Goal: Task Accomplishment & Management: Complete application form

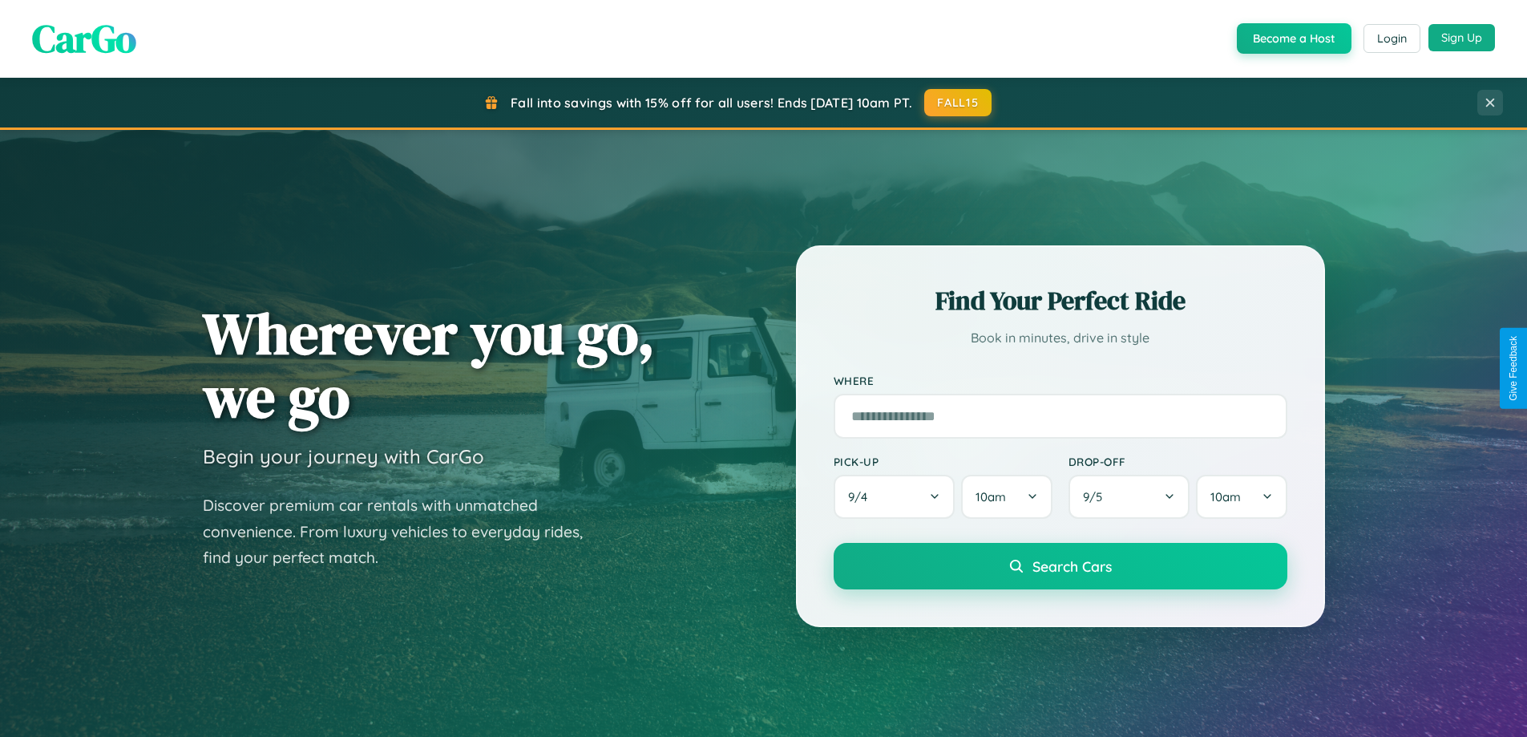
click at [1461, 38] on button "Sign Up" at bounding box center [1461, 37] width 67 height 27
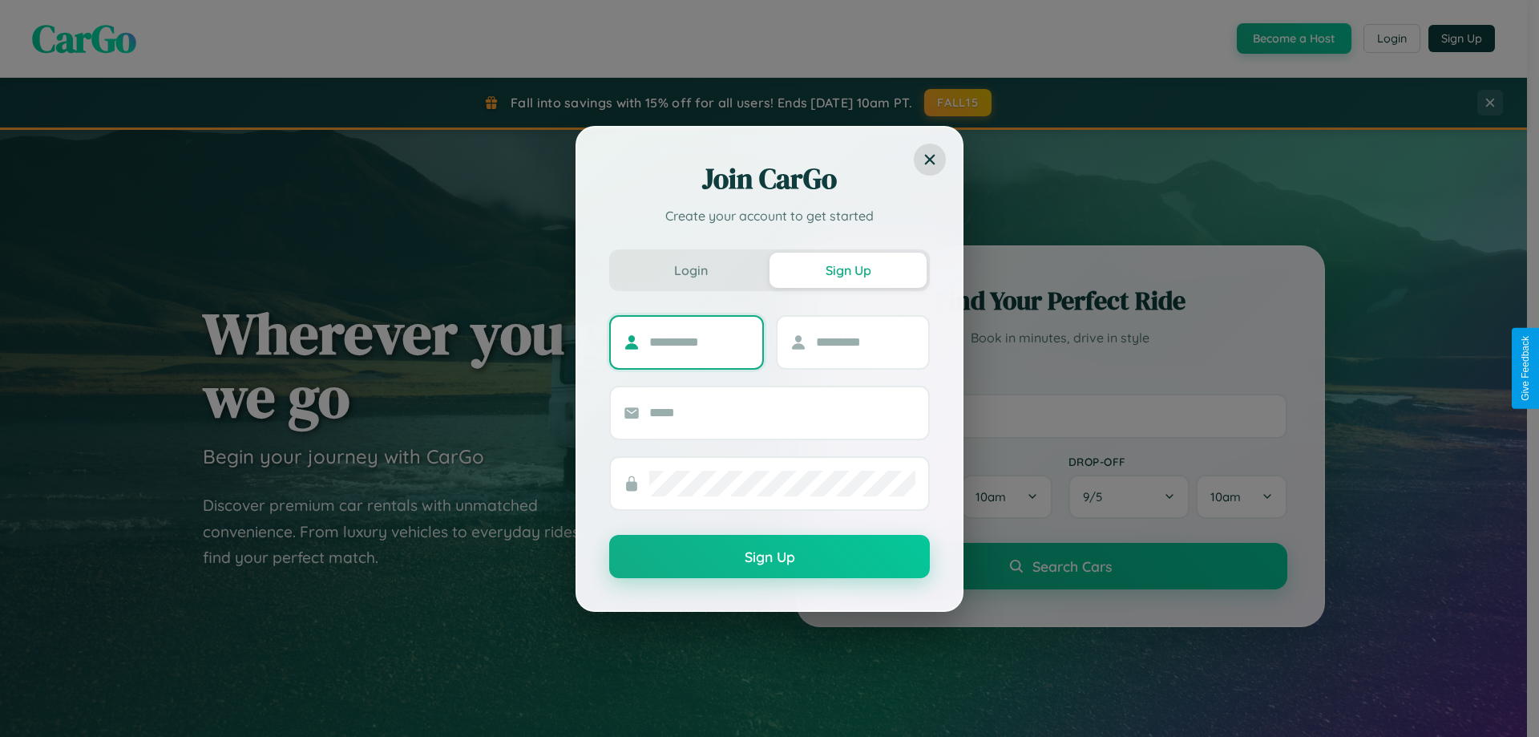
click at [699, 341] on input "text" at bounding box center [699, 342] width 100 height 26
type input "*********"
click at [865, 341] on input "text" at bounding box center [866, 342] width 100 height 26
type input "******"
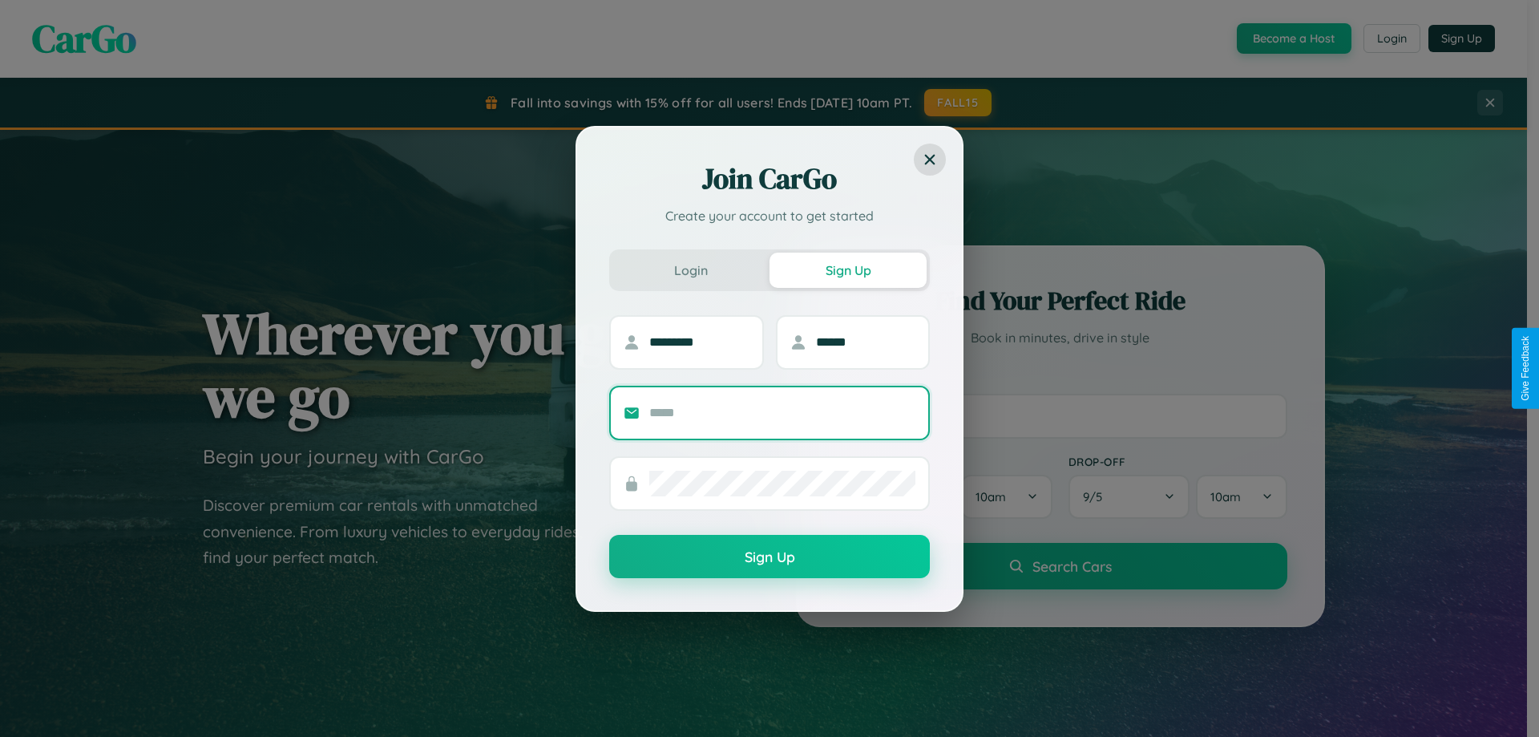
click at [782, 412] on input "text" at bounding box center [782, 413] width 266 height 26
type input "**********"
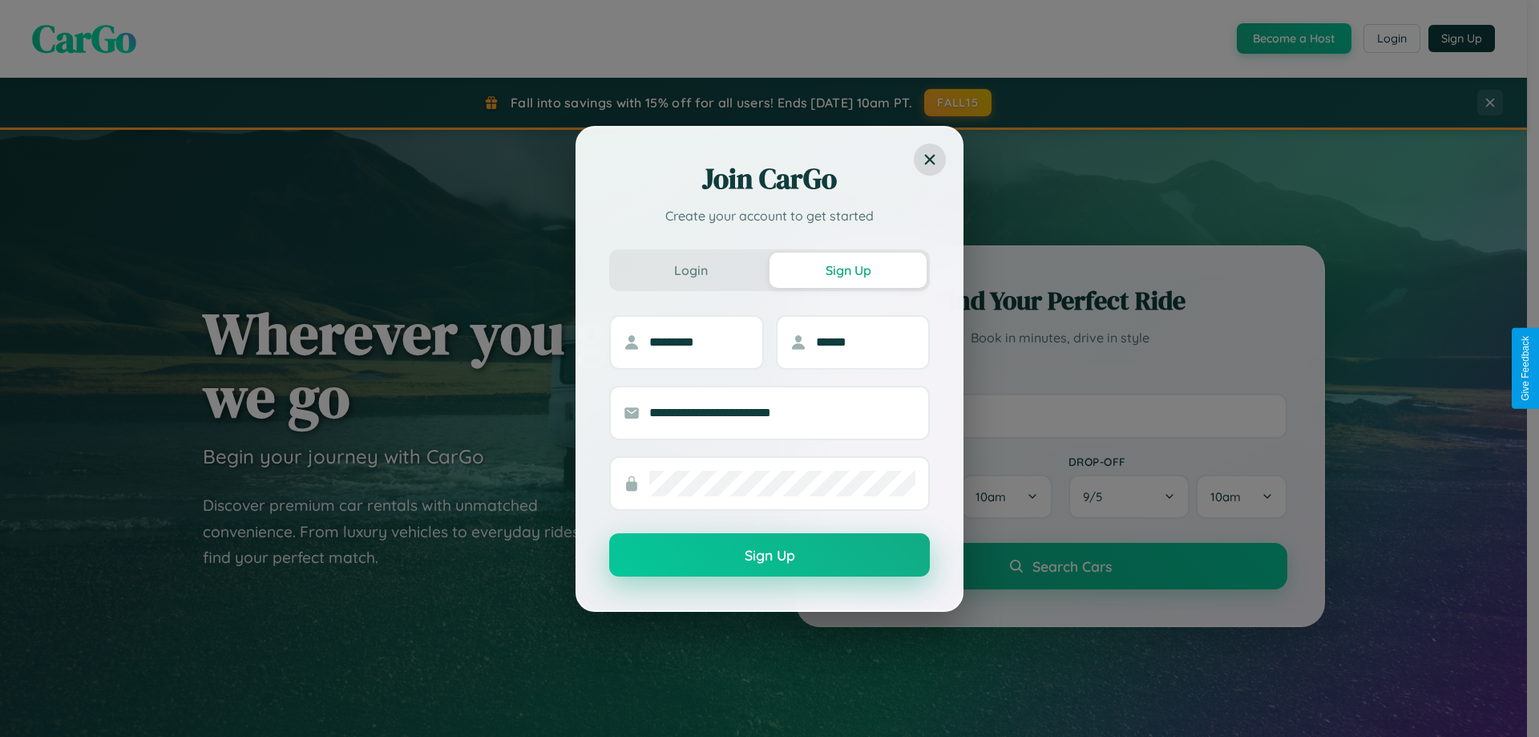
click at [769, 555] on button "Sign Up" at bounding box center [769, 554] width 321 height 43
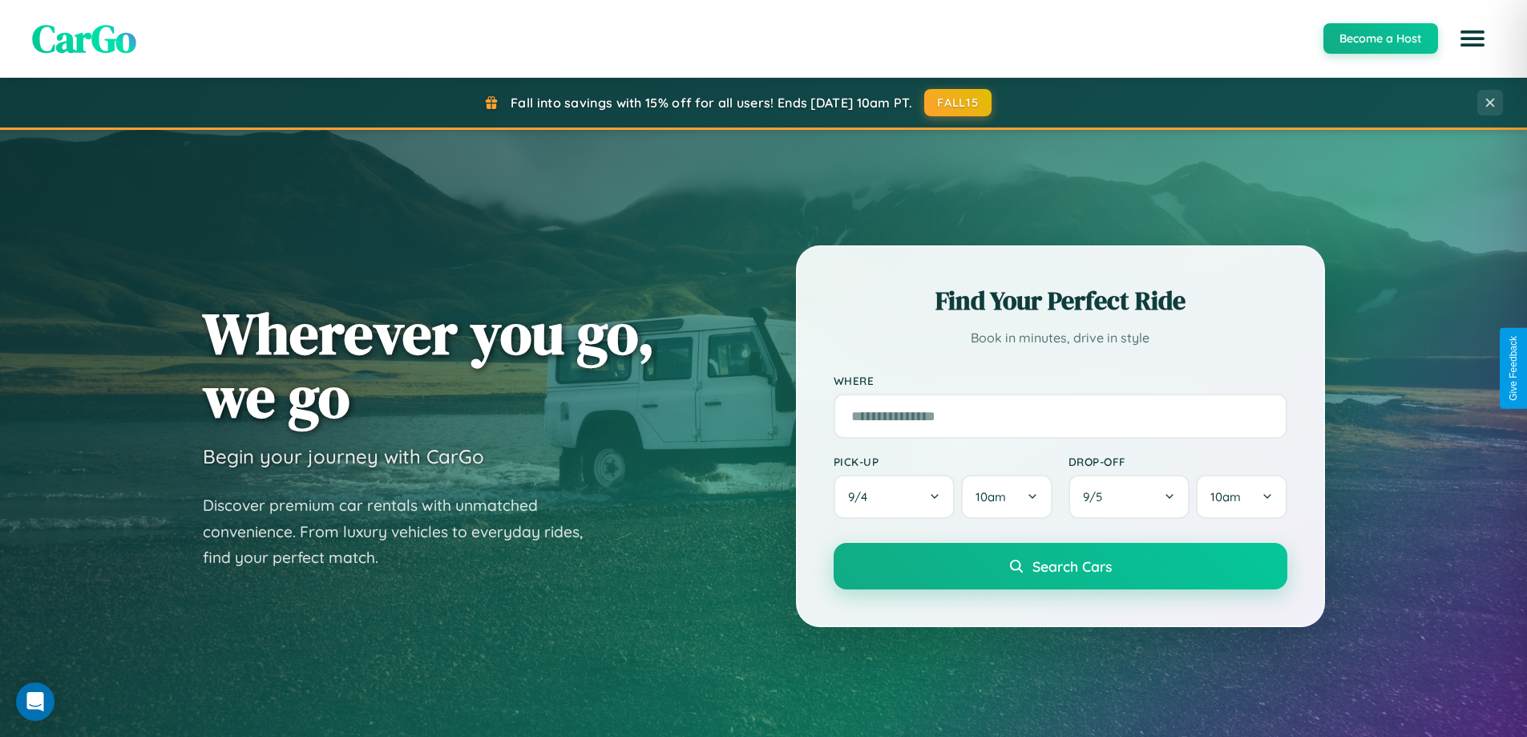
scroll to position [3084, 0]
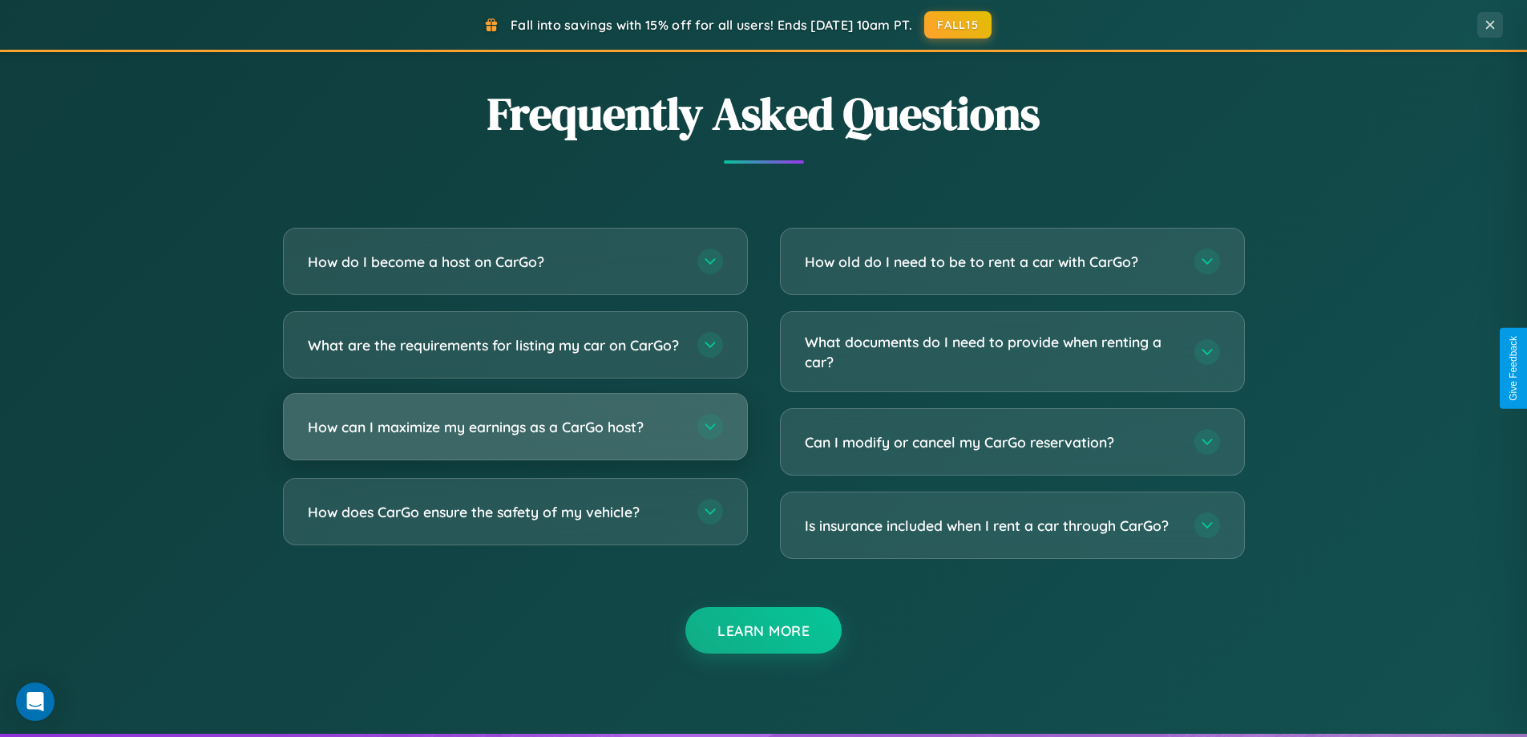
click at [515, 437] on h3 "How can I maximize my earnings as a CarGo host?" at bounding box center [494, 427] width 373 height 20
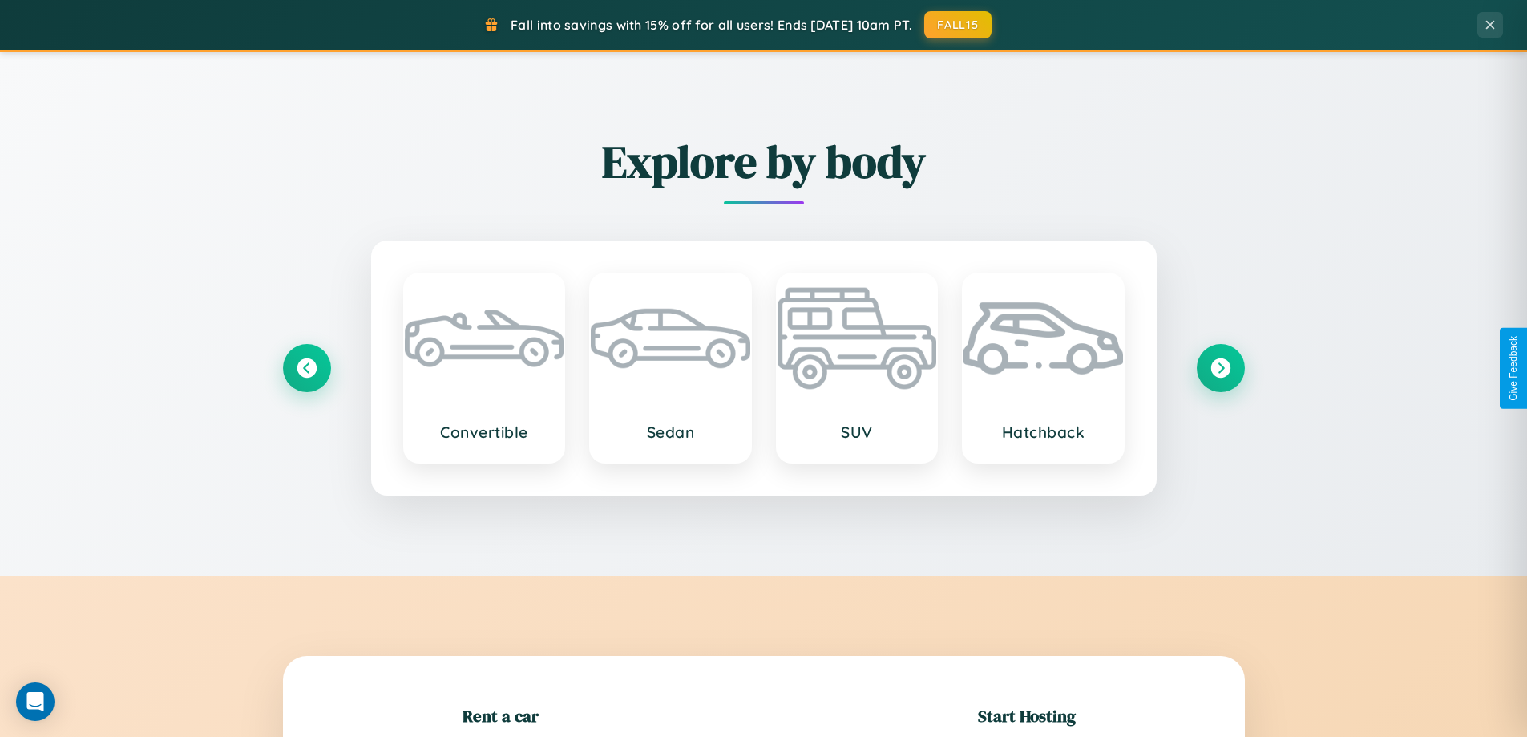
scroll to position [346, 0]
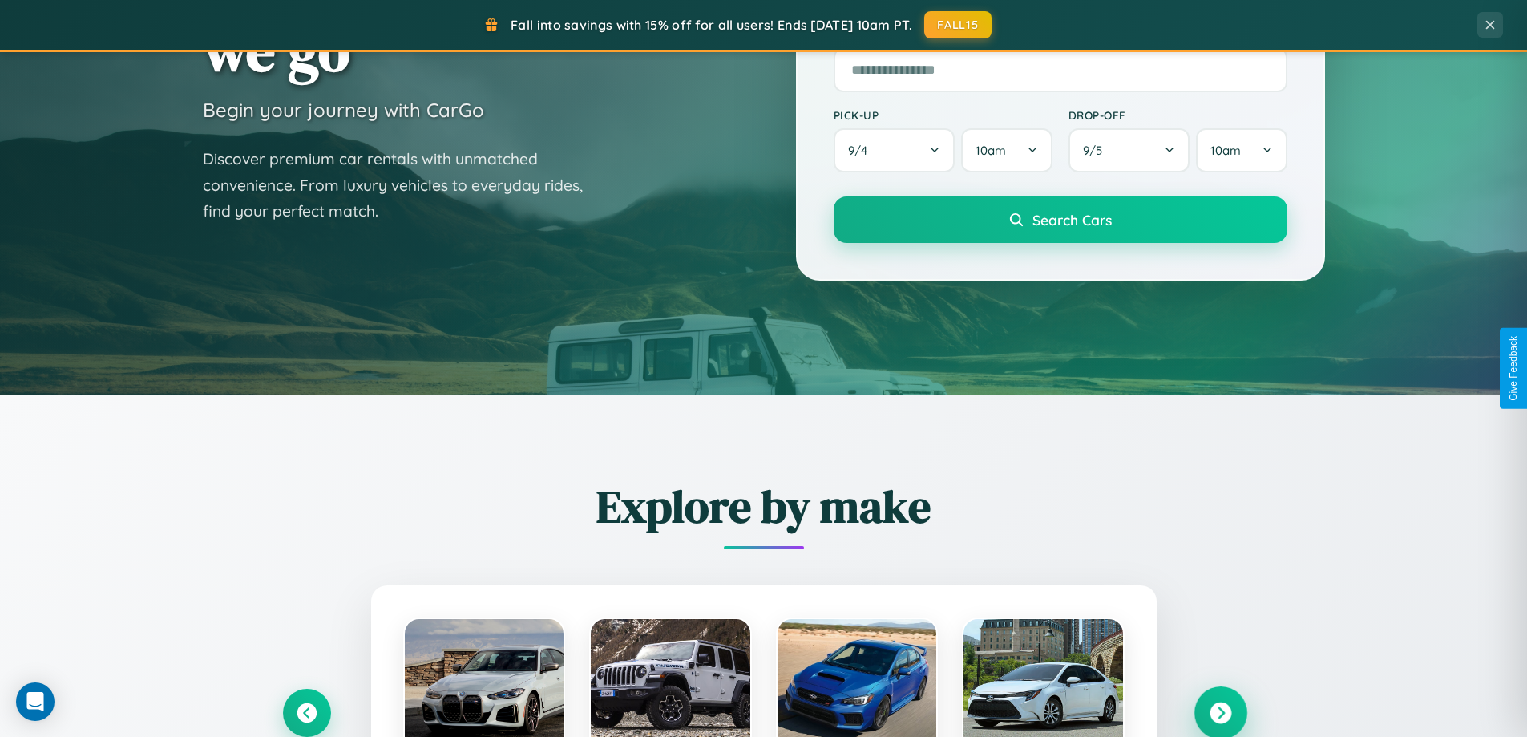
click at [1220, 712] on icon at bounding box center [1220, 713] width 22 height 22
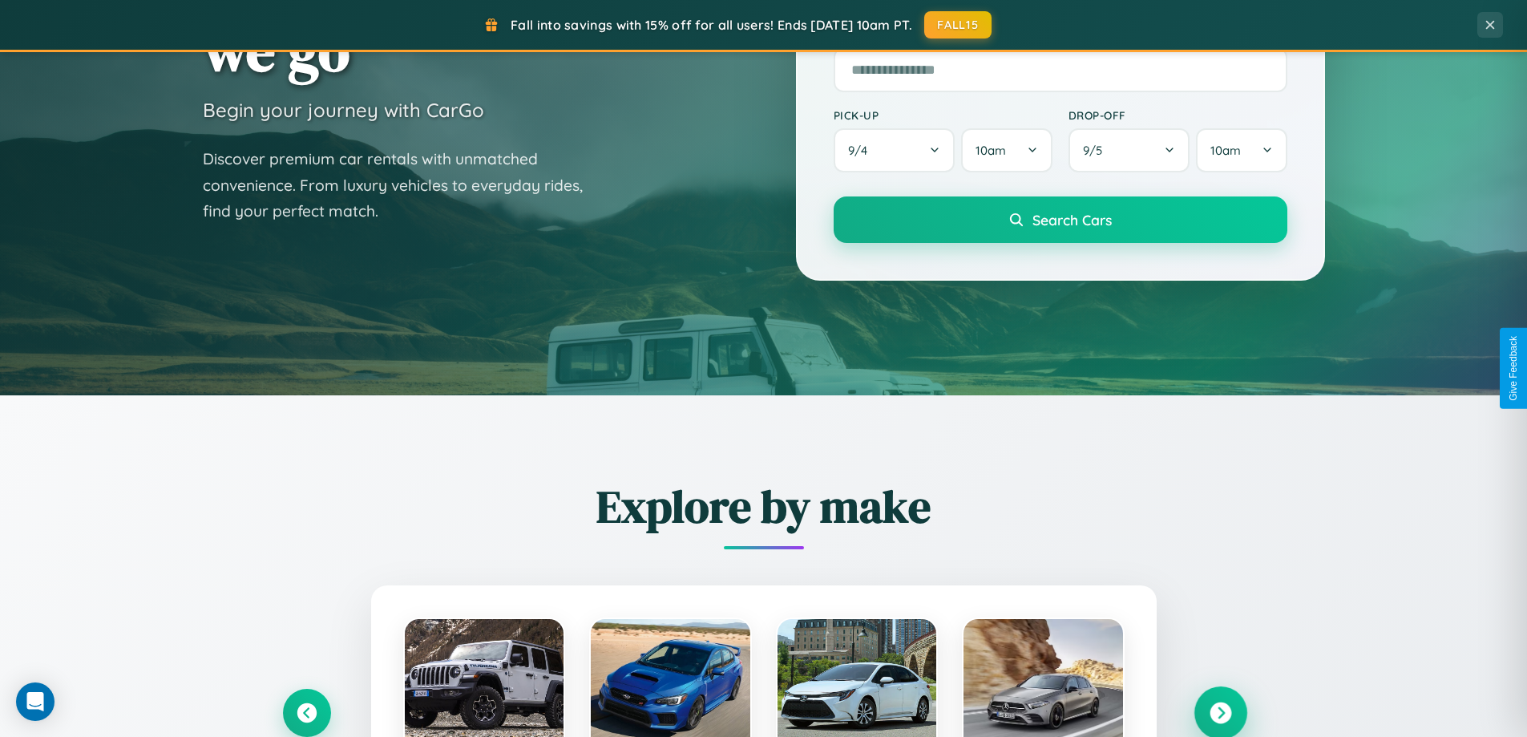
scroll to position [2575, 0]
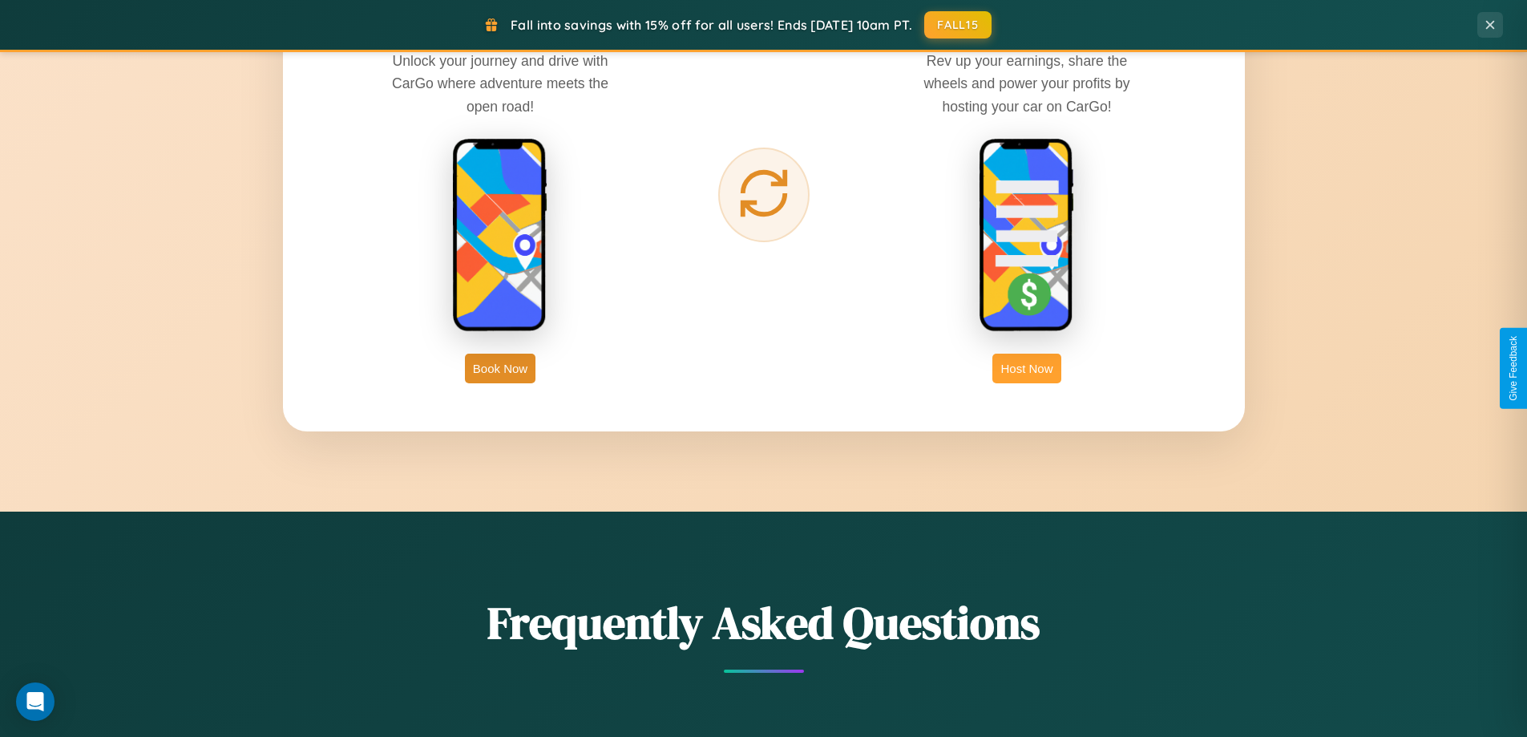
click at [1027, 368] on button "Host Now" at bounding box center [1026, 368] width 68 height 30
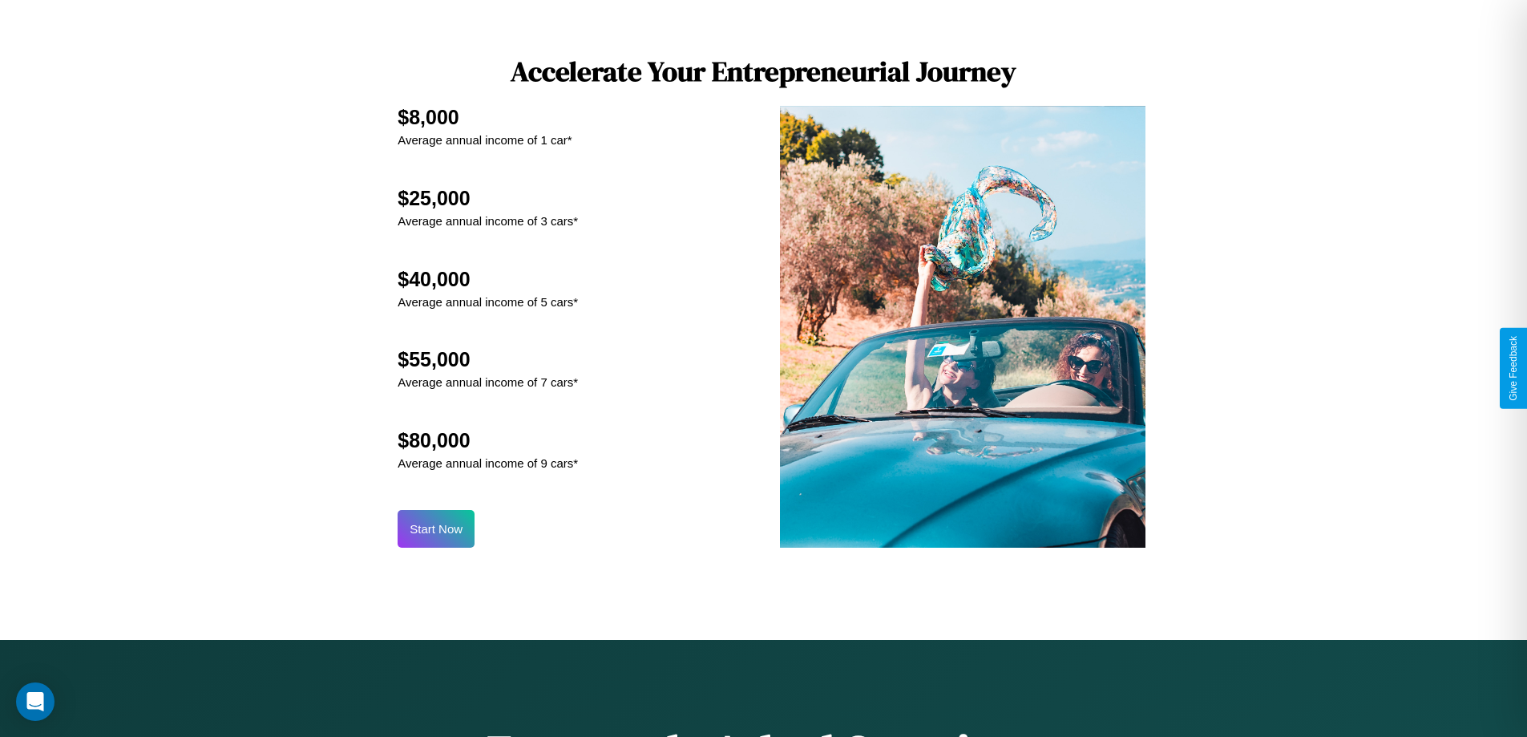
scroll to position [1671, 0]
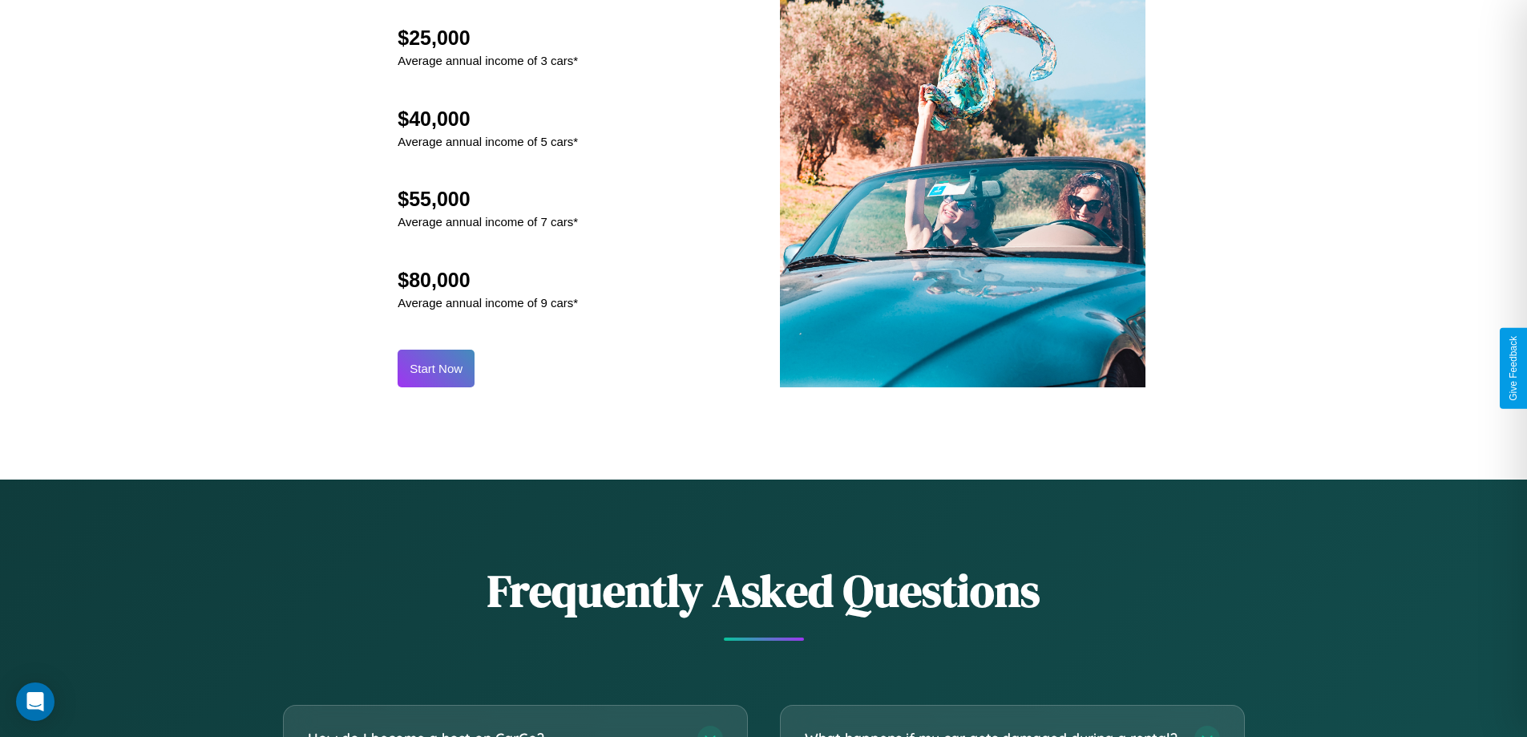
click at [436, 368] on button "Start Now" at bounding box center [436, 368] width 77 height 38
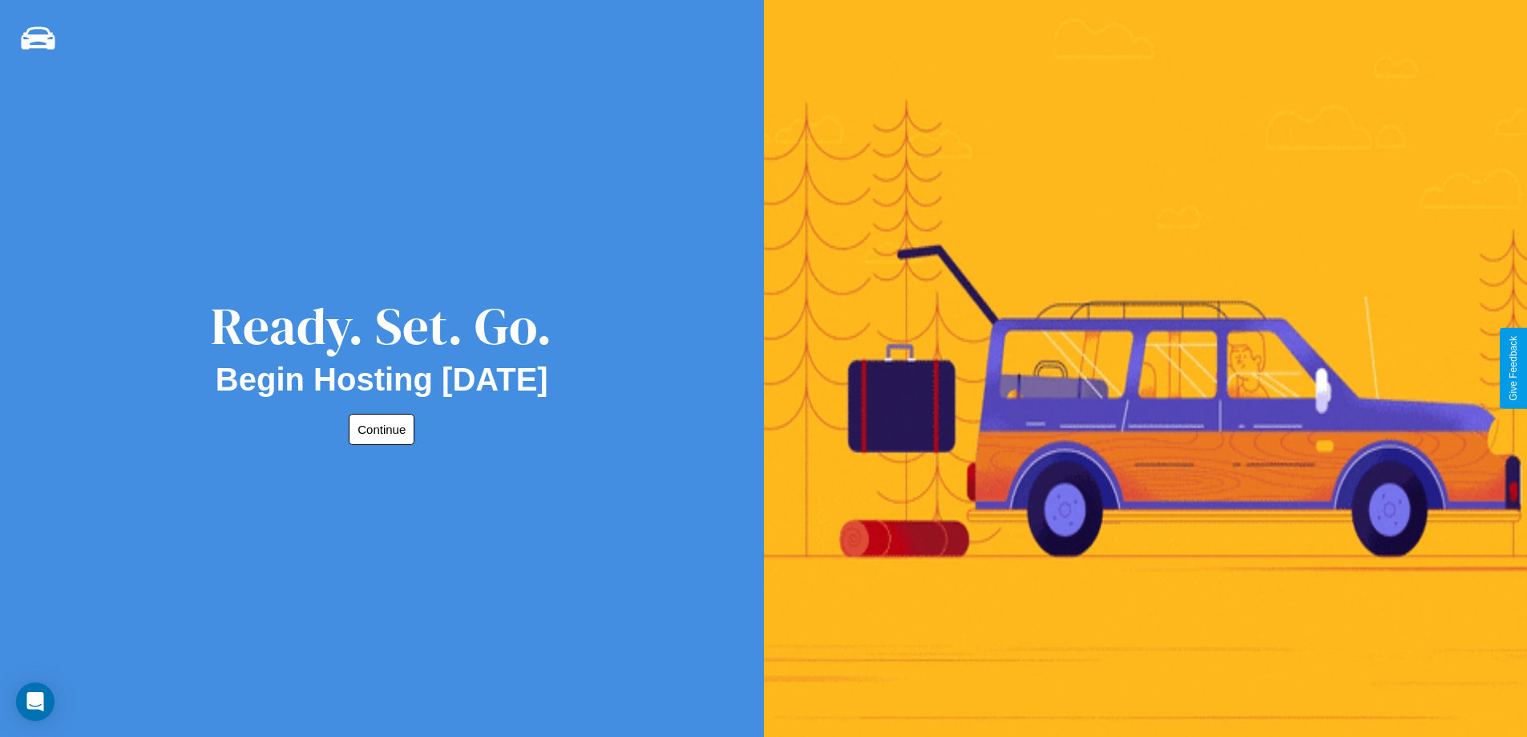
click at [378, 429] on button "Continue" at bounding box center [382, 429] width 66 height 31
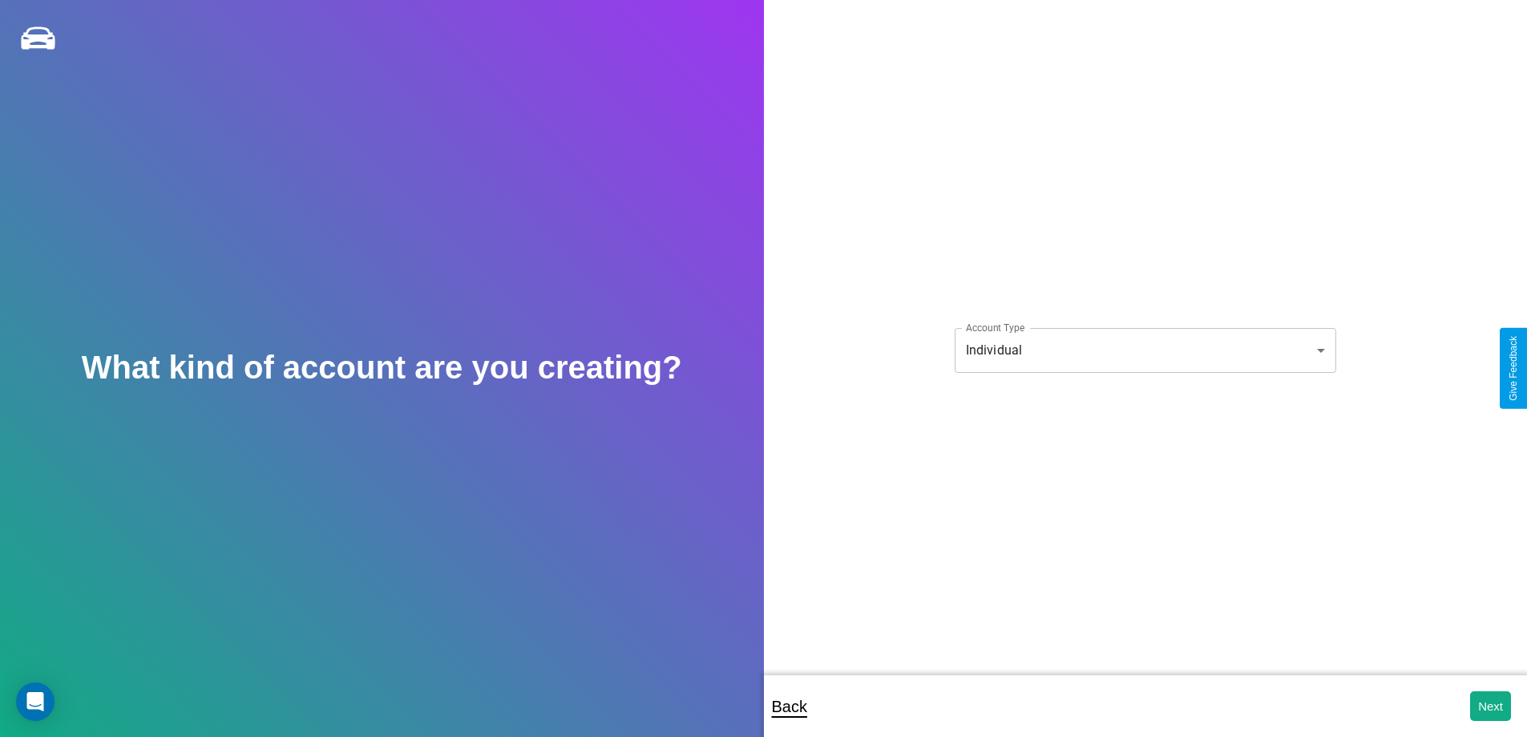
click at [1144, 349] on body "**********" at bounding box center [763, 379] width 1527 height 758
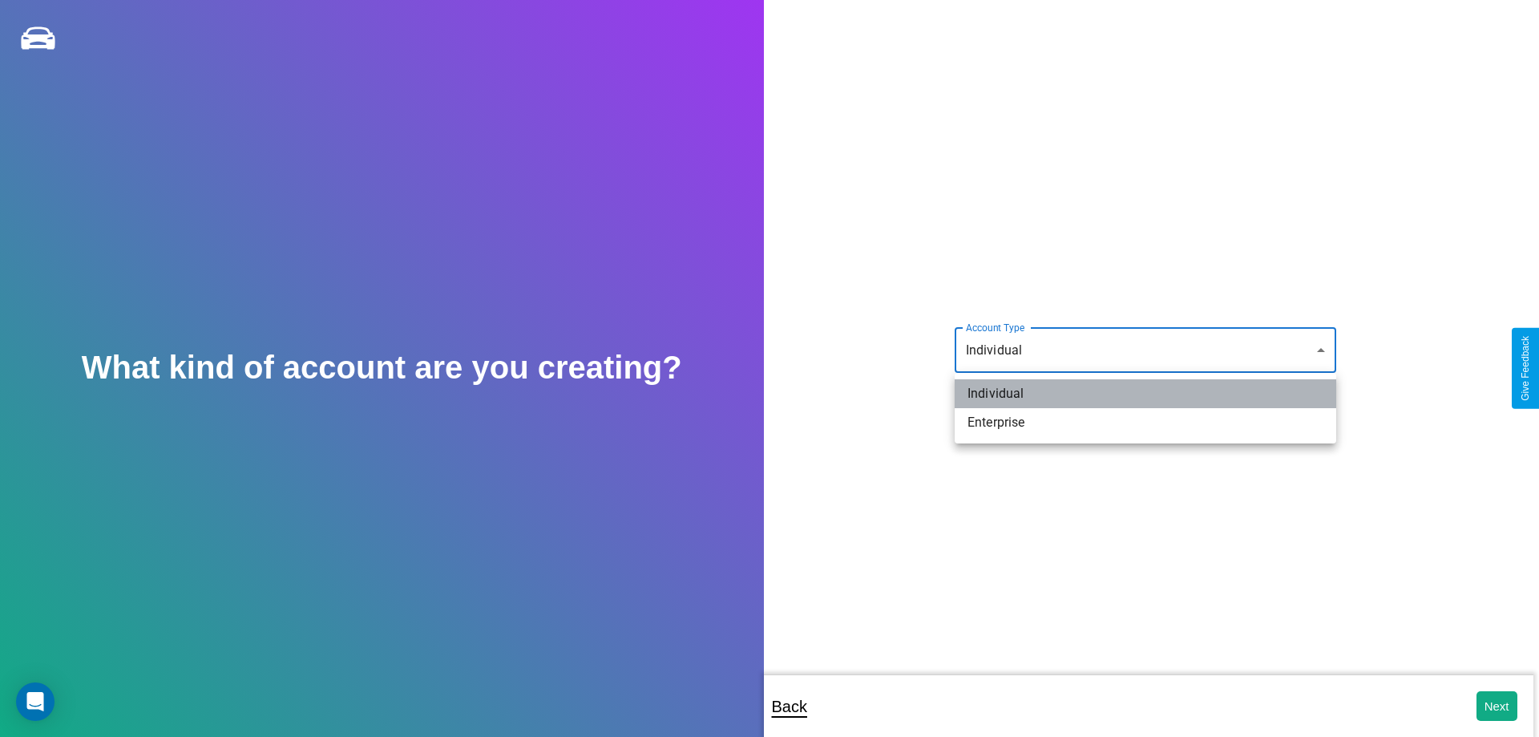
click at [1145, 394] on li "Individual" at bounding box center [1145, 393] width 381 height 29
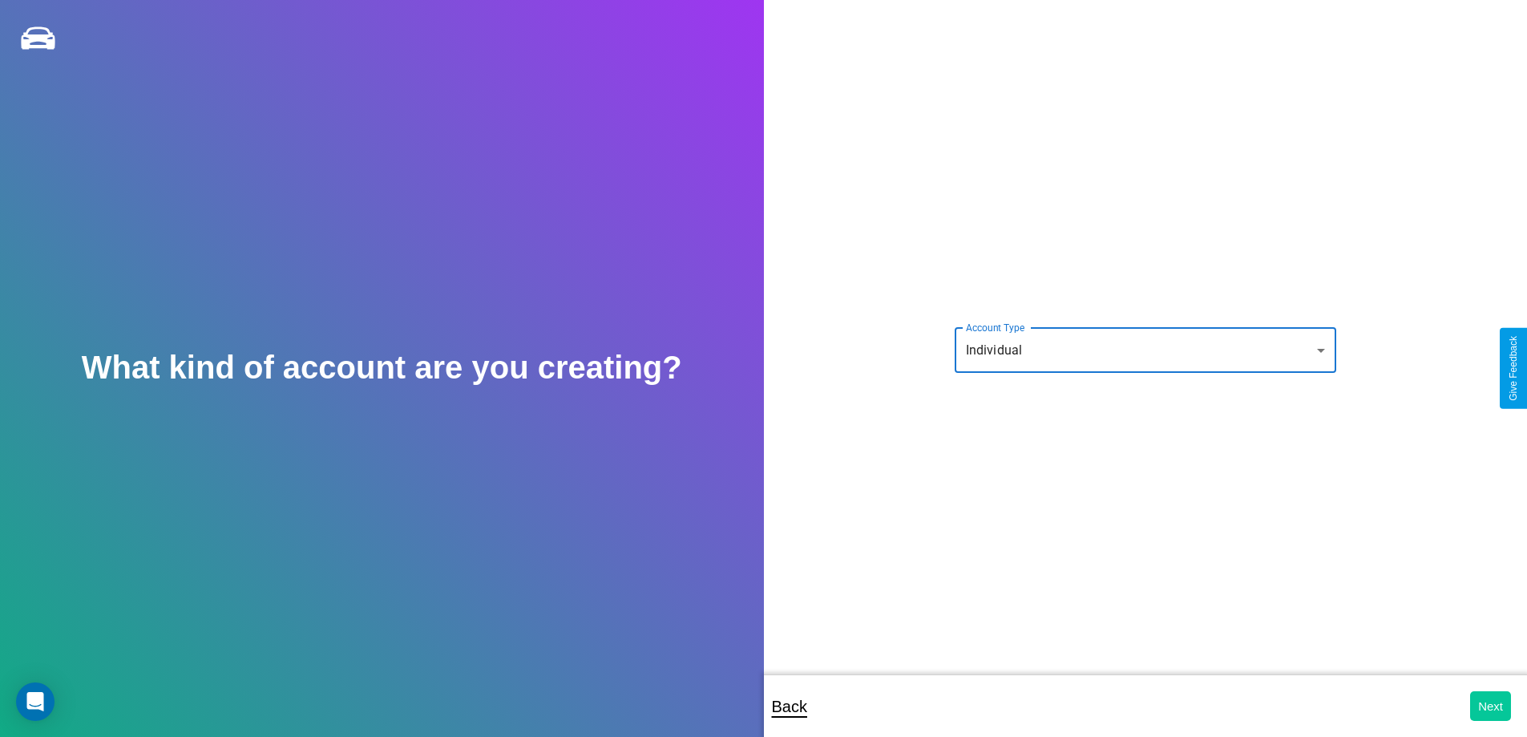
click at [1490, 705] on button "Next" at bounding box center [1490, 706] width 41 height 30
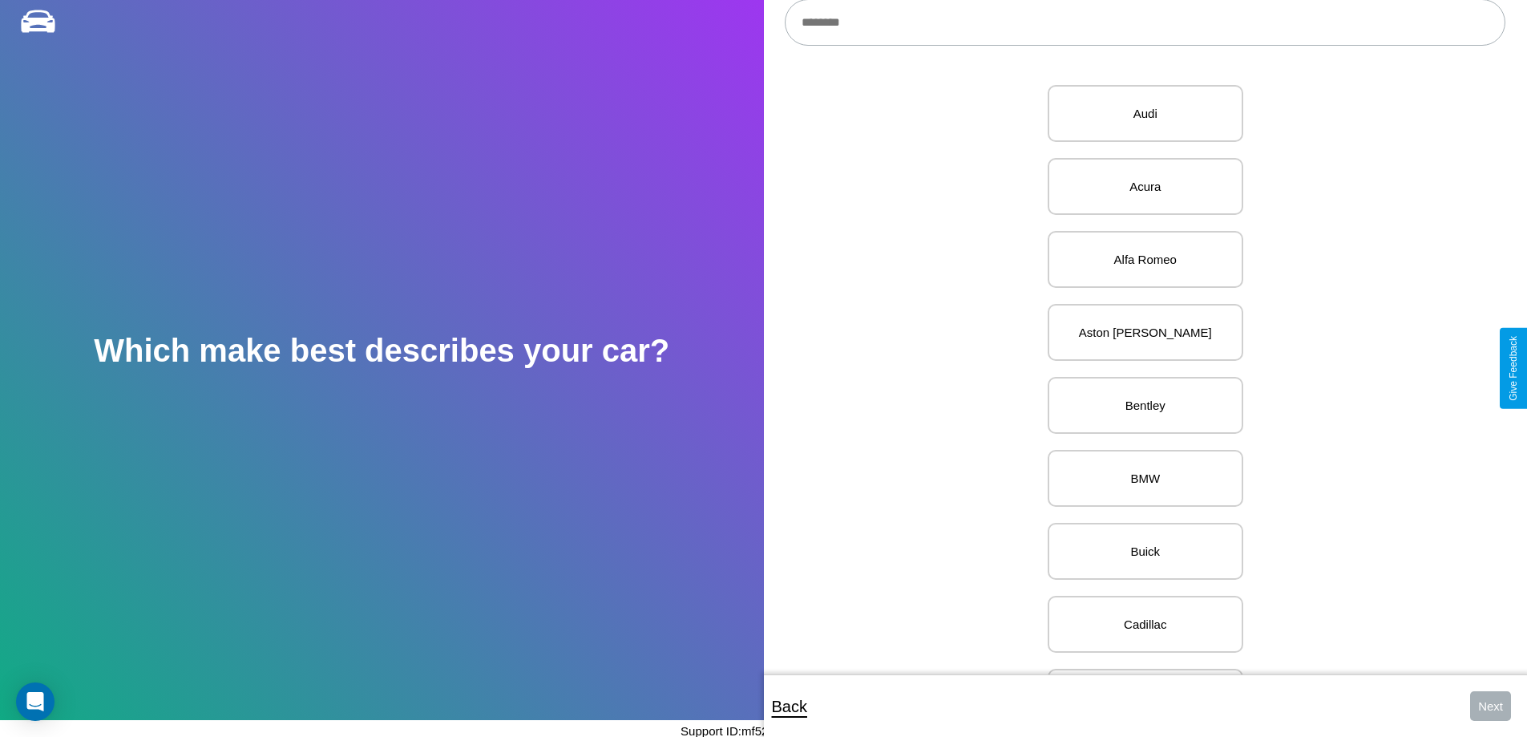
scroll to position [475, 0]
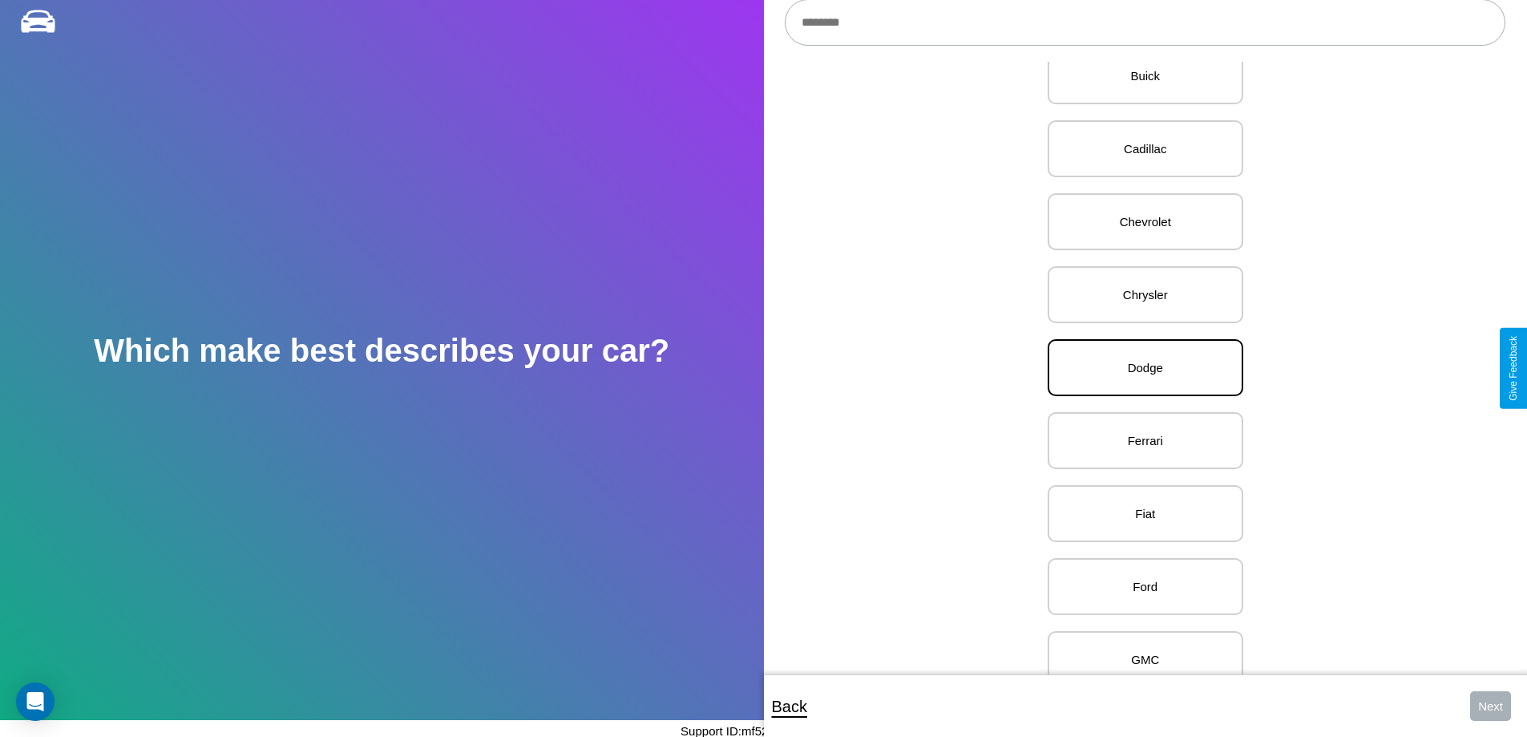
click at [1139, 368] on p "Dodge" at bounding box center [1145, 368] width 160 height 22
click at [1490, 705] on button "Next" at bounding box center [1490, 706] width 41 height 30
